Goal: Information Seeking & Learning: Learn about a topic

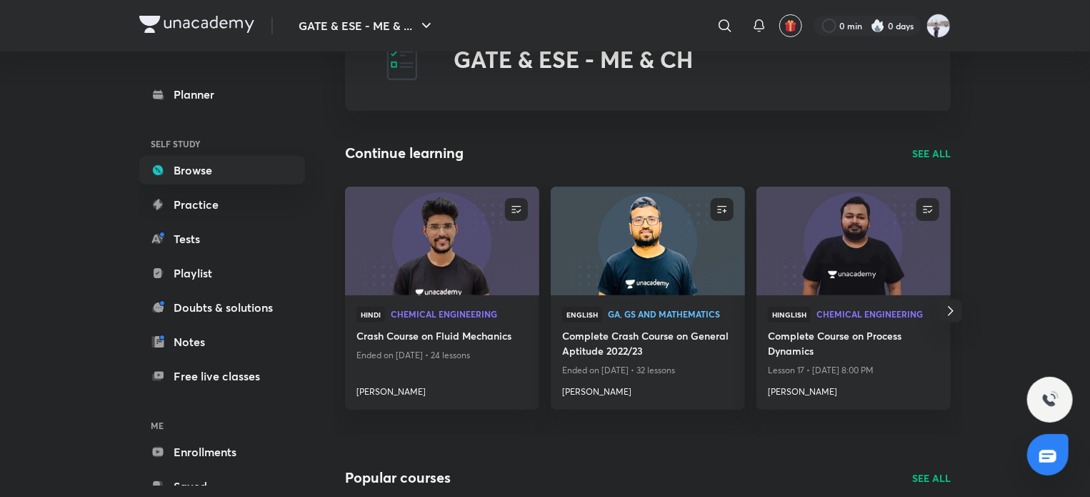
scroll to position [56, 0]
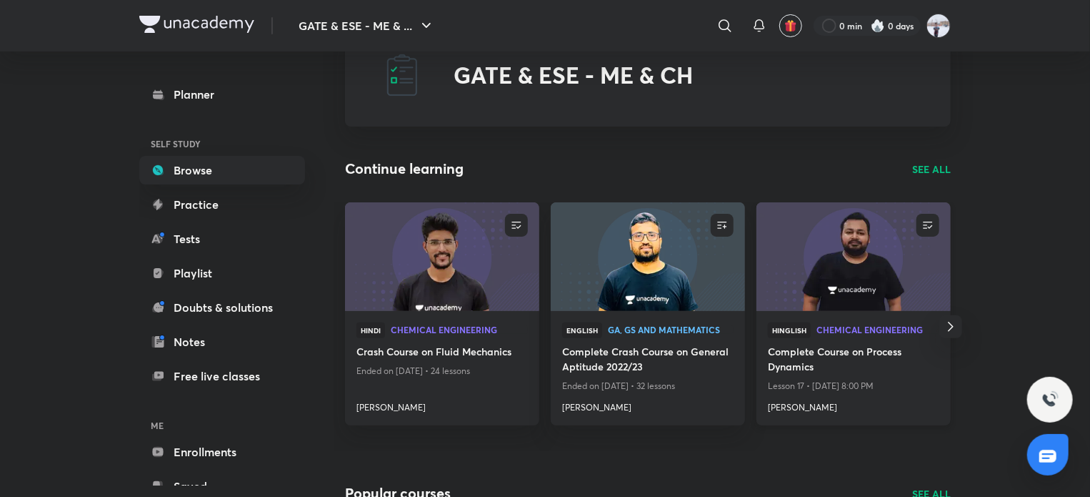
click at [803, 407] on h4 "[PERSON_NAME]" at bounding box center [854, 404] width 172 height 19
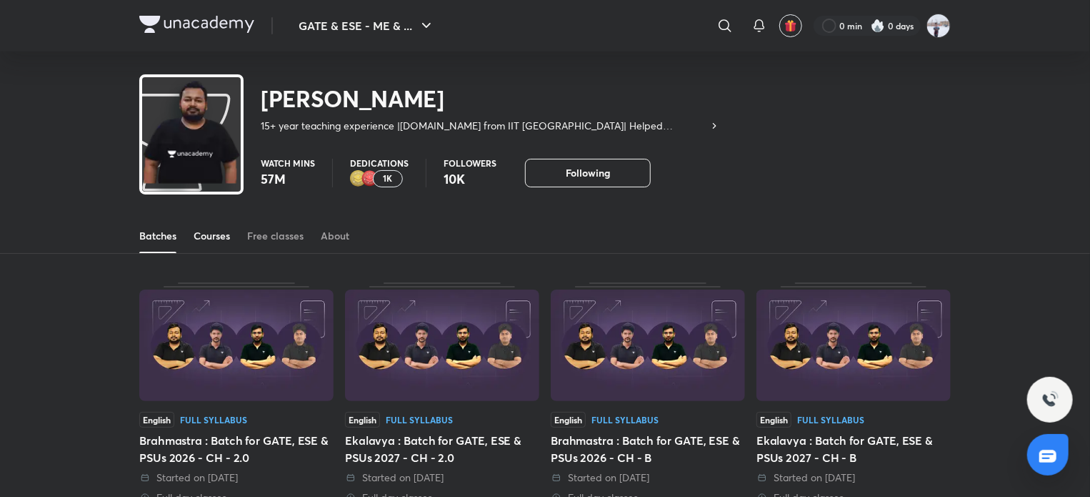
click at [214, 240] on div "Courses" at bounding box center [212, 236] width 36 height 14
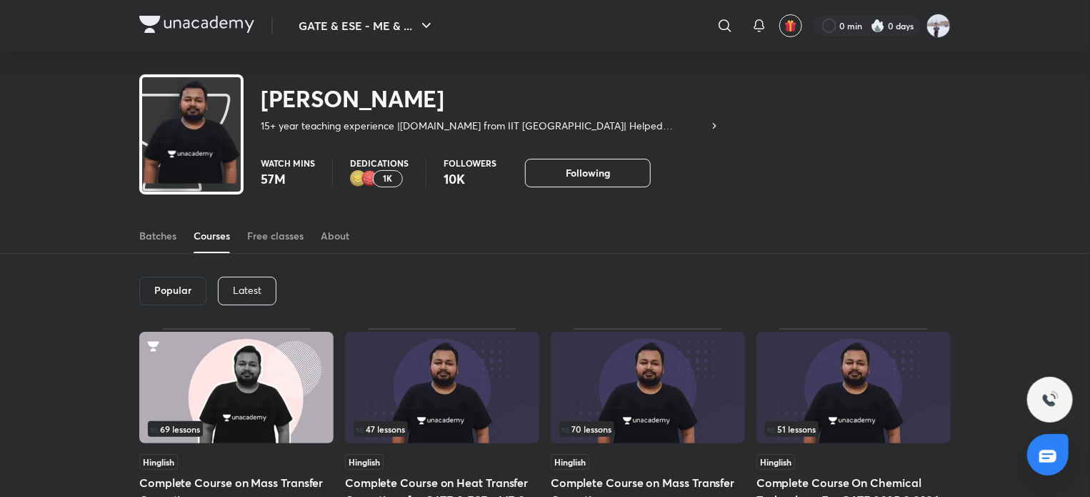
click at [249, 289] on p "Latest" at bounding box center [247, 289] width 29 height 11
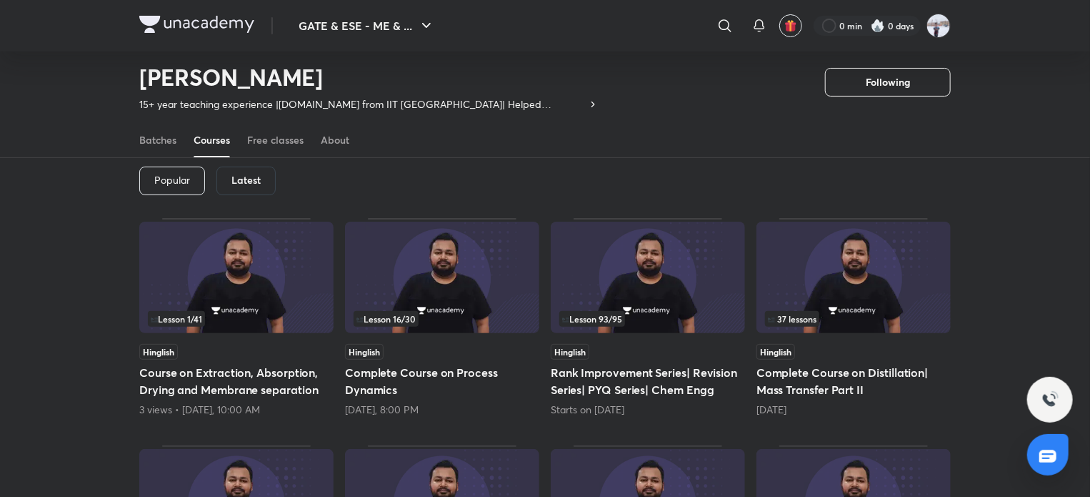
scroll to position [62, 0]
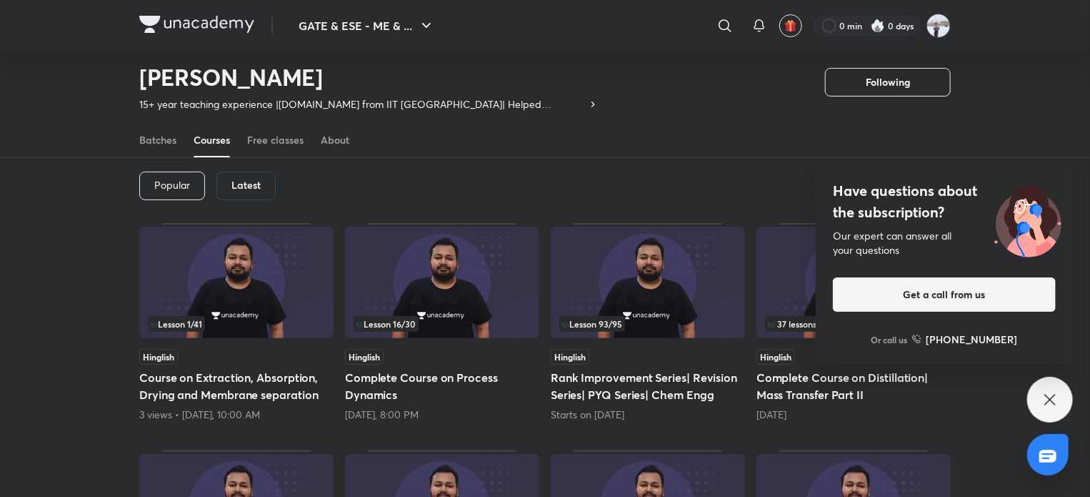
click at [1060, 404] on div "Have questions about the subscription? Our expert can answer all your questions…" at bounding box center [1051, 400] width 46 height 46
